Goal: Check status: Check status

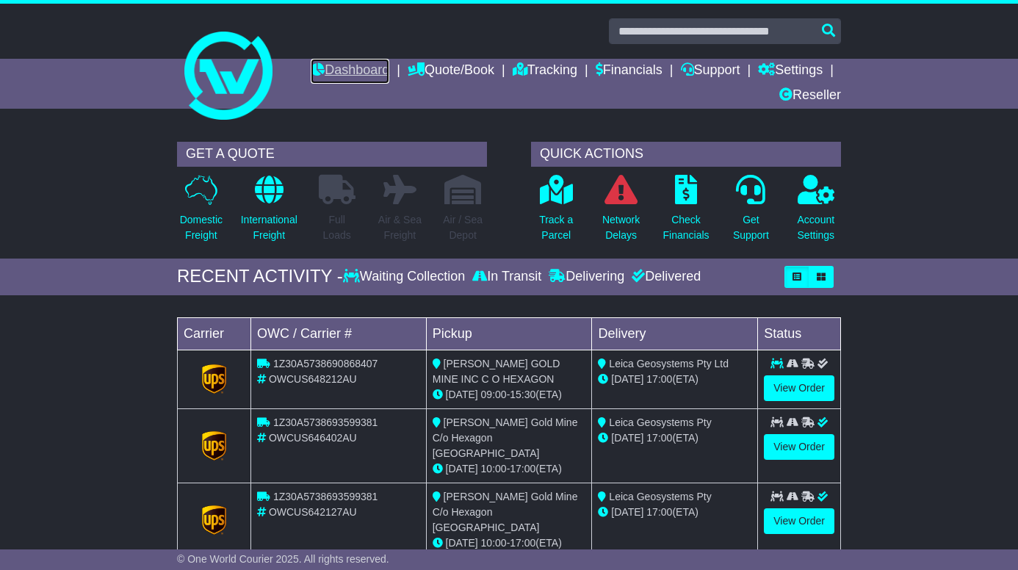
click at [333, 68] on link "Dashboard" at bounding box center [350, 71] width 79 height 25
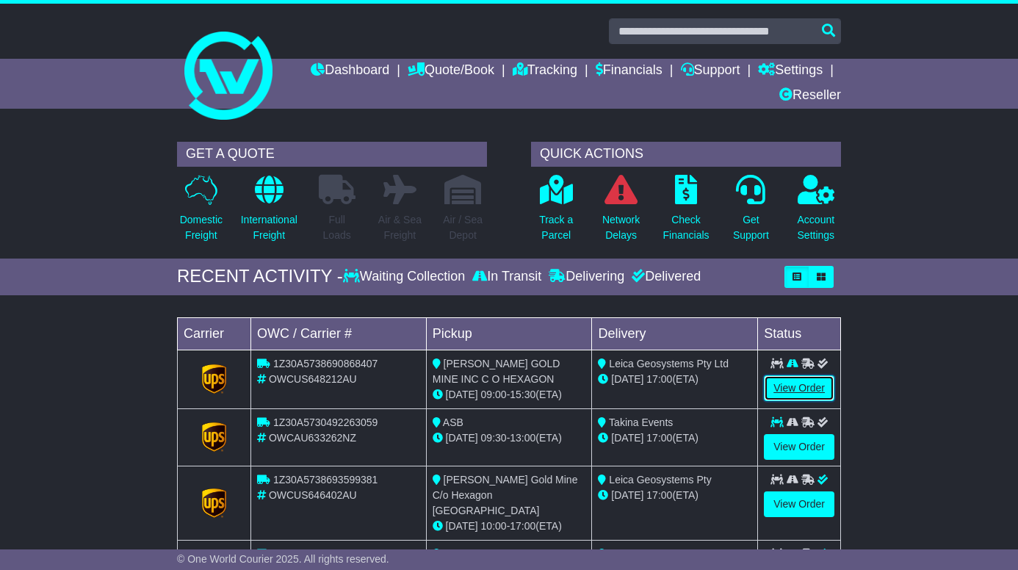
click at [786, 389] on link "View Order" at bounding box center [799, 388] width 71 height 26
